Goal: Use online tool/utility: Utilize a website feature to perform a specific function

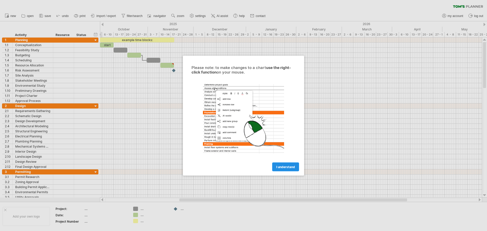
click at [281, 167] on span "I understand" at bounding box center [285, 167] width 19 height 4
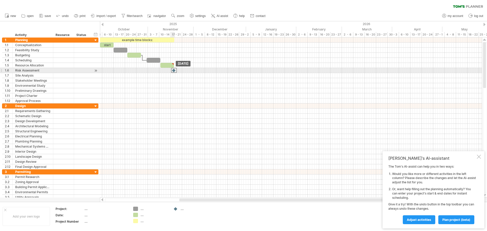
click at [173, 70] on div at bounding box center [174, 70] width 6 height 5
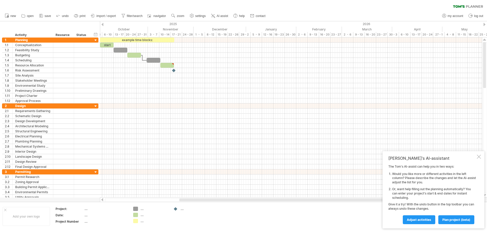
click at [103, 24] on div at bounding box center [103, 24] width 2 height 3
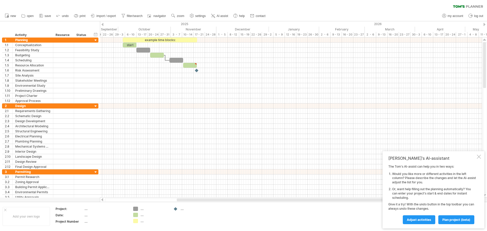
click at [103, 24] on div at bounding box center [103, 24] width 2 height 3
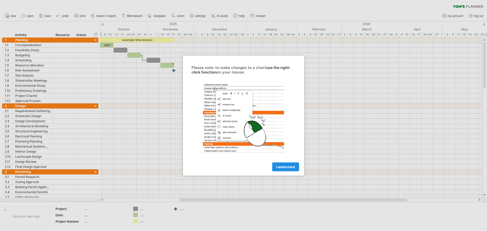
click at [285, 164] on link "I understand" at bounding box center [285, 166] width 27 height 9
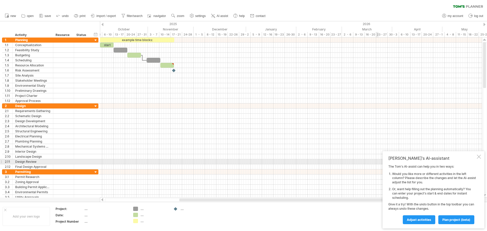
click at [481, 159] on div "[PERSON_NAME]'s AI-assistant The [PERSON_NAME]'s AI-assist can help you in two …" at bounding box center [434, 189] width 102 height 77
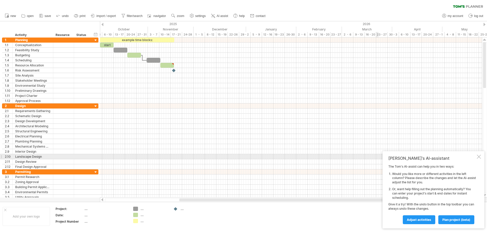
click at [479, 156] on div at bounding box center [479, 157] width 4 height 4
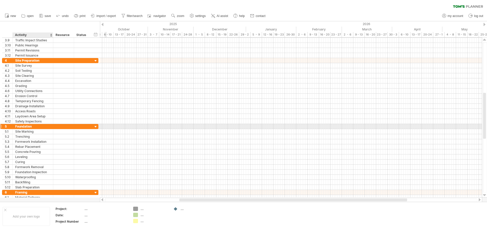
click at [29, 126] on div "Foundation" at bounding box center [32, 126] width 35 height 5
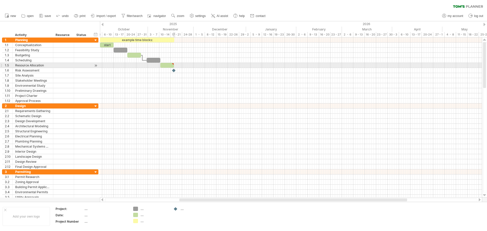
type textarea "**********"
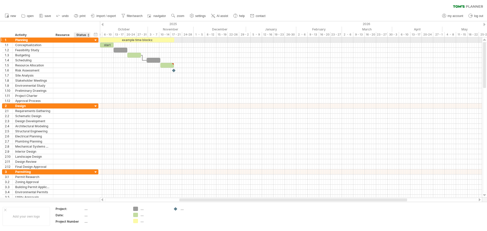
click at [97, 40] on div at bounding box center [95, 40] width 5 height 5
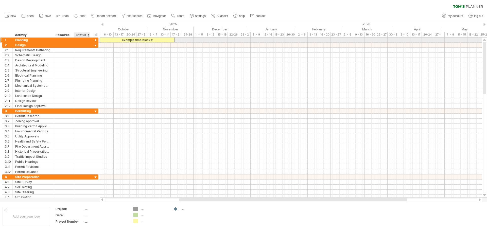
click at [95, 39] on div at bounding box center [95, 40] width 5 height 5
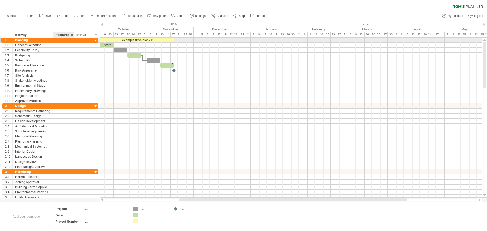
click at [71, 39] on div at bounding box center [63, 40] width 21 height 5
click at [33, 41] on div "Planning" at bounding box center [32, 40] width 35 height 5
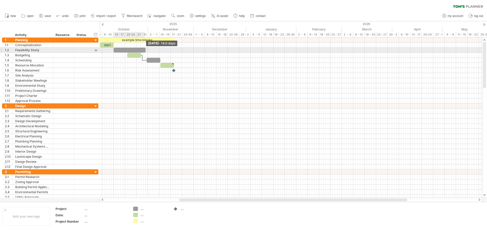
drag, startPoint x: 128, startPoint y: 50, endPoint x: 146, endPoint y: 50, distance: 17.8
click at [146, 50] on span at bounding box center [146, 50] width 2 height 5
drag, startPoint x: 145, startPoint y: 49, endPoint x: 126, endPoint y: 49, distance: 19.0
click at [126, 49] on span at bounding box center [126, 50] width 2 height 5
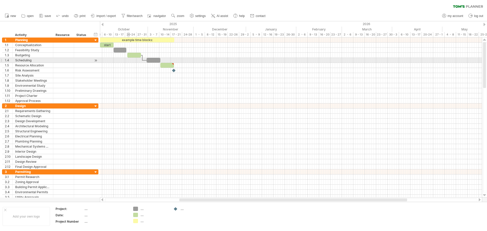
click at [128, 60] on div at bounding box center [291, 60] width 382 height 5
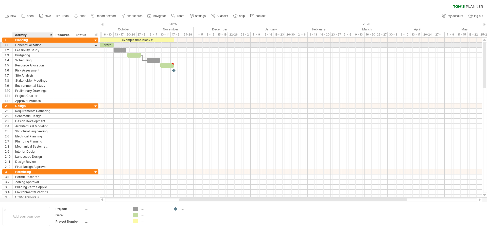
click at [47, 45] on div "Conceptualization" at bounding box center [32, 45] width 35 height 5
click at [110, 46] on div "start" at bounding box center [107, 45] width 14 height 5
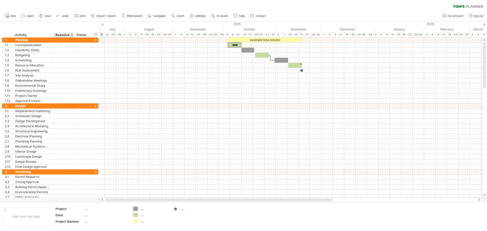
drag, startPoint x: 194, startPoint y: 201, endPoint x: 66, endPoint y: 200, distance: 128.2
click at [66, 200] on div "Trying to reach [DOMAIN_NAME] Connected again... 0% clear filter new 1" at bounding box center [243, 115] width 487 height 231
